Goal: Find specific page/section: Find specific page/section

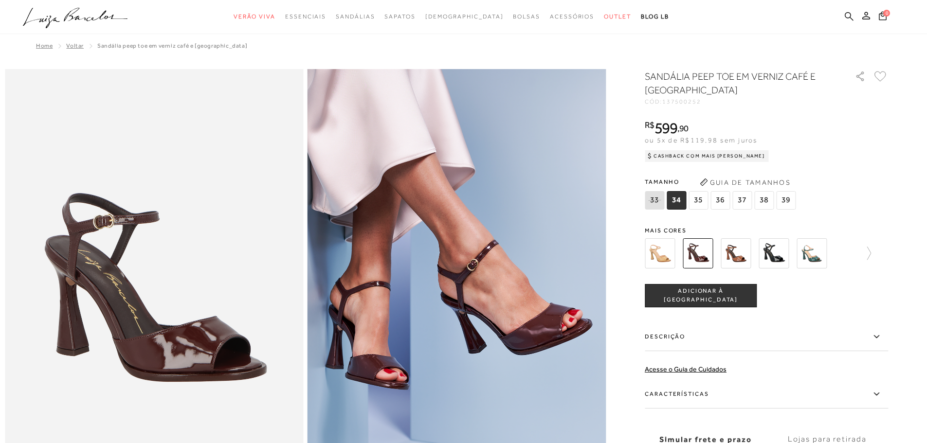
click at [847, 18] on icon at bounding box center [848, 16] width 9 height 9
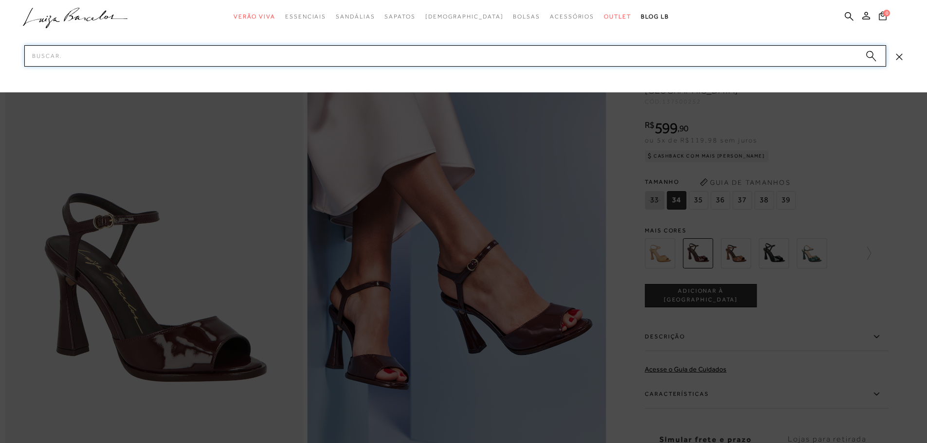
click at [181, 53] on input "Pesquisar" at bounding box center [454, 55] width 861 height 21
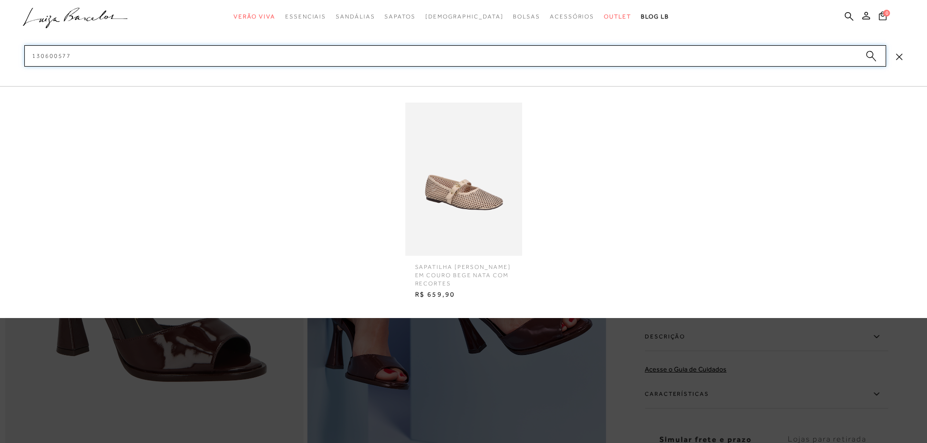
type input "130600577"
click at [471, 242] on img at bounding box center [463, 179] width 117 height 153
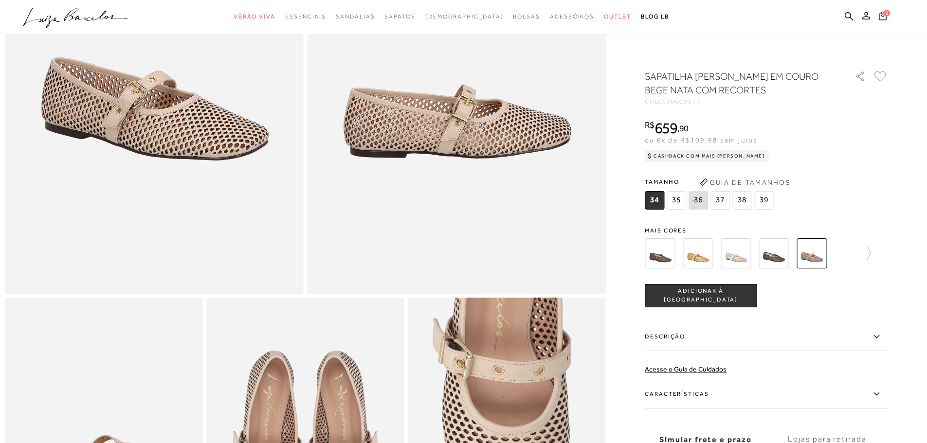
scroll to position [292, 0]
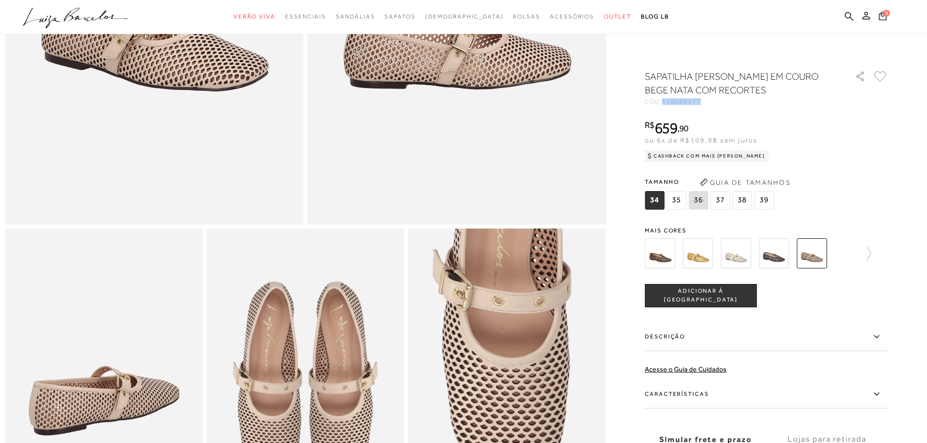
drag, startPoint x: 667, startPoint y: 100, endPoint x: 707, endPoint y: 100, distance: 40.4
click at [707, 100] on div "CÓD: 130600577" at bounding box center [741, 102] width 195 height 6
copy span "130600577"
click at [847, 16] on icon at bounding box center [848, 16] width 9 height 9
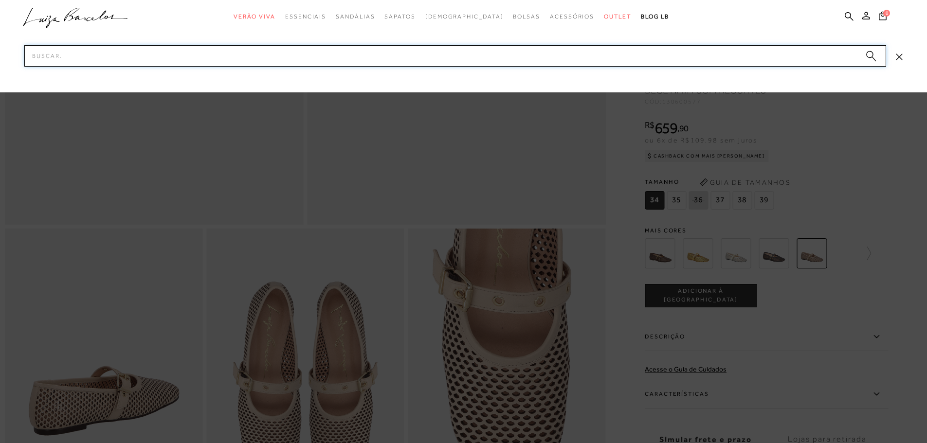
paste input "130600577"
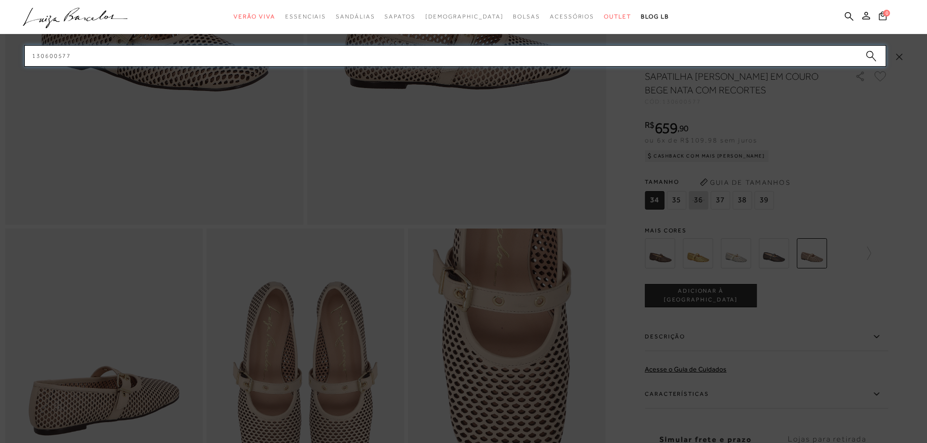
type input "130600577"
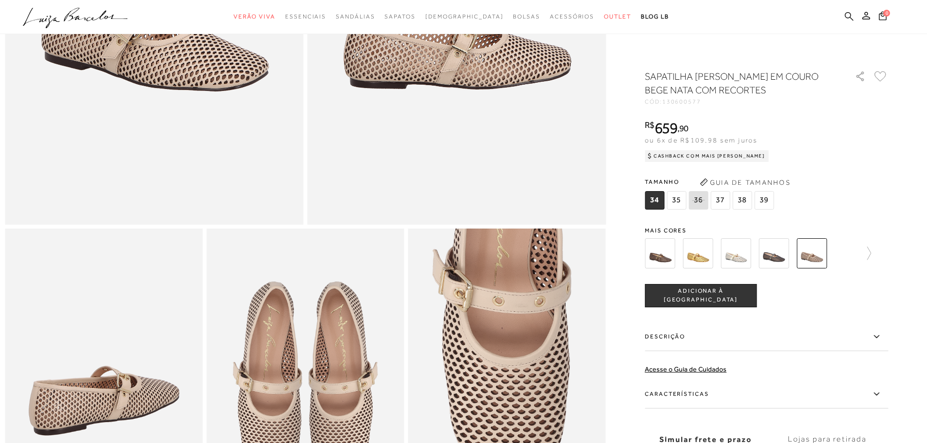
click at [850, 12] on icon at bounding box center [848, 16] width 9 height 9
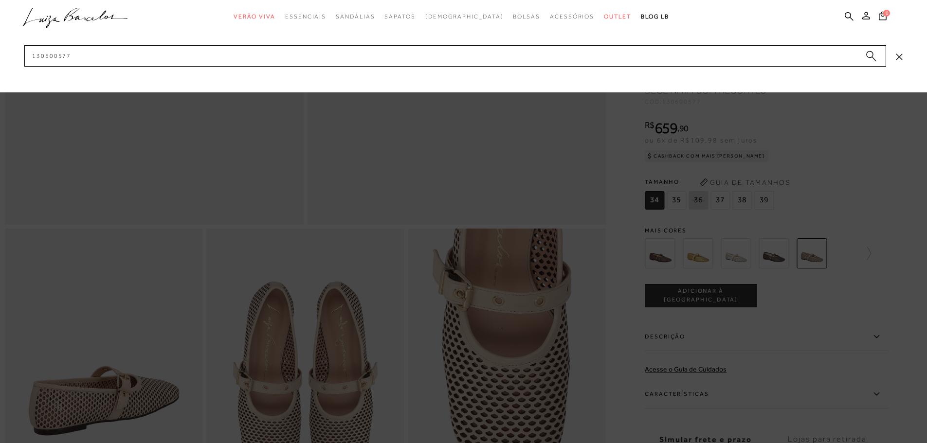
click at [867, 53] on circle "submit" at bounding box center [869, 54] width 7 height 7
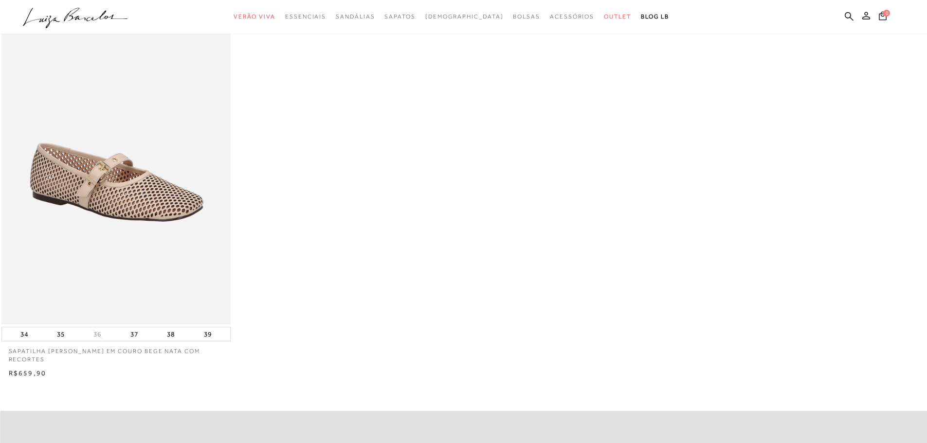
scroll to position [195, 0]
